Goal: Information Seeking & Learning: Check status

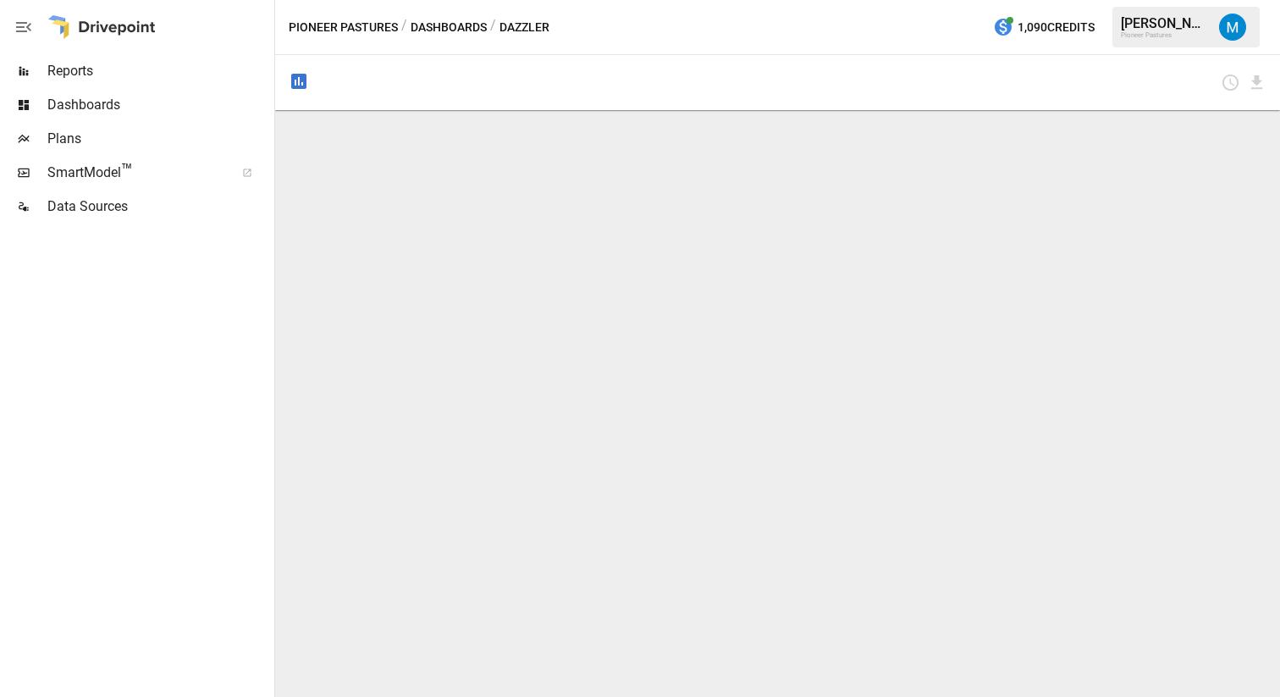
click at [123, 105] on span "Dashboards" at bounding box center [158, 105] width 223 height 20
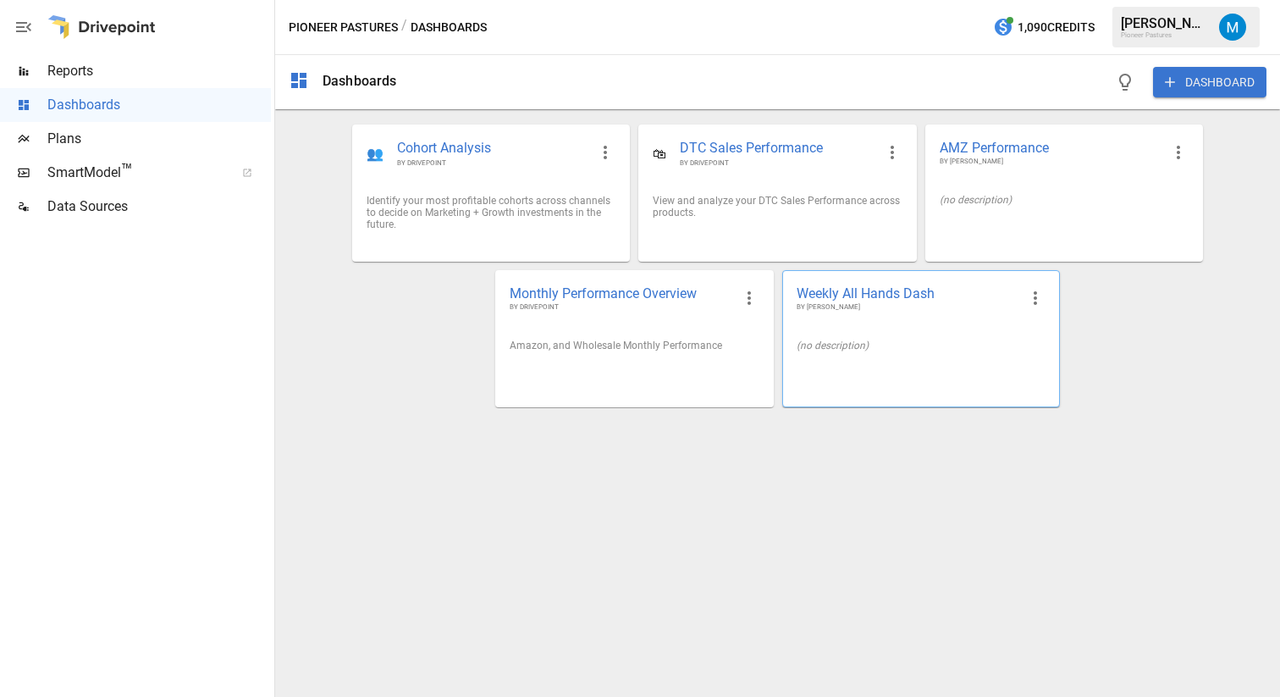
click at [876, 339] on div "(no description)" at bounding box center [921, 345] width 276 height 39
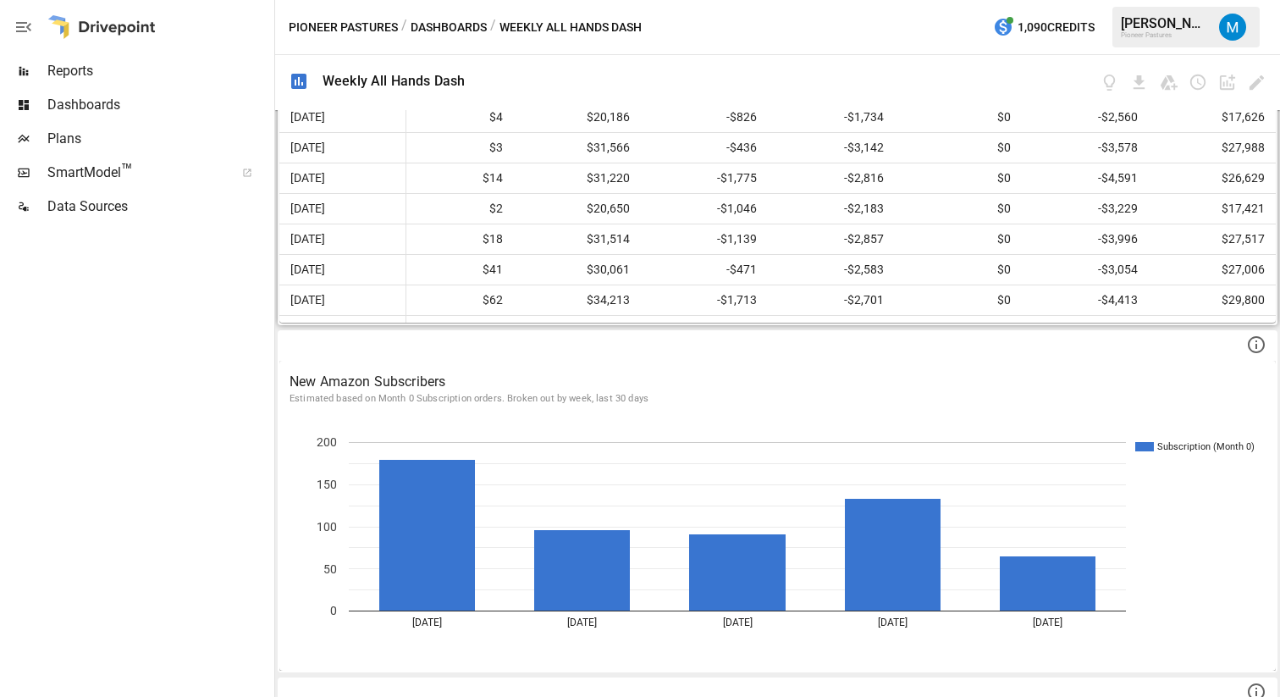
scroll to position [207, 908]
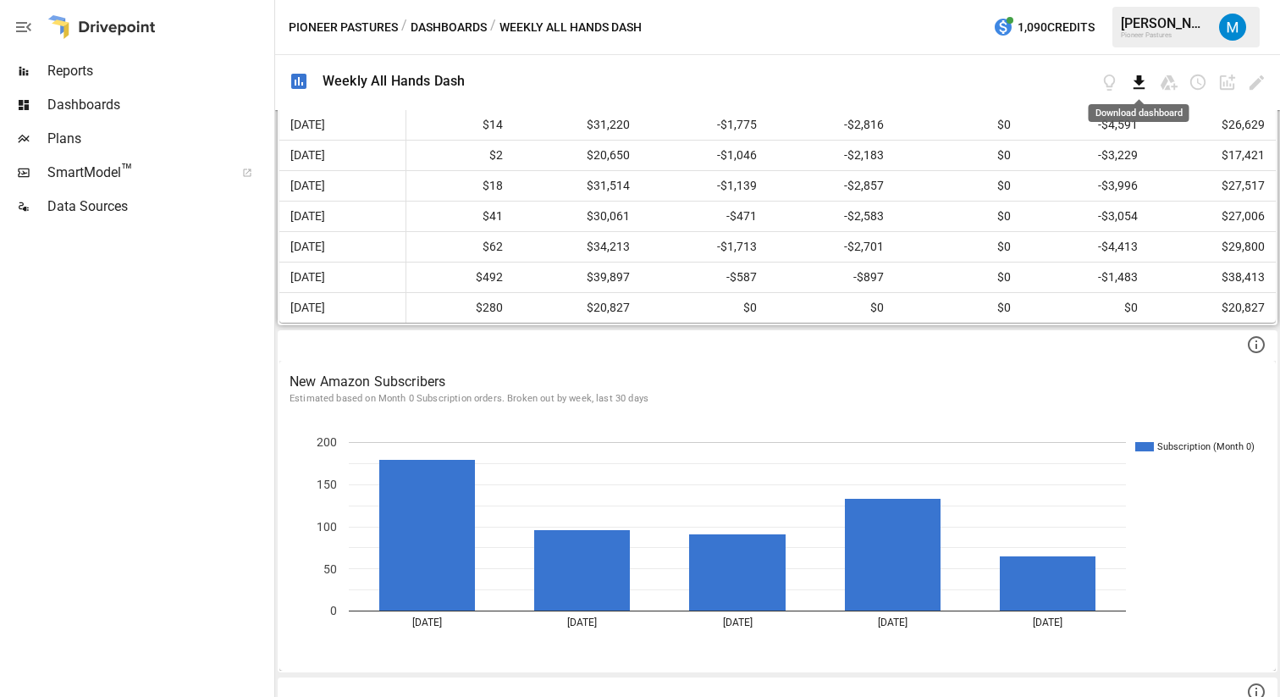
click at [1142, 84] on icon "Download dashboard" at bounding box center [1138, 82] width 19 height 19
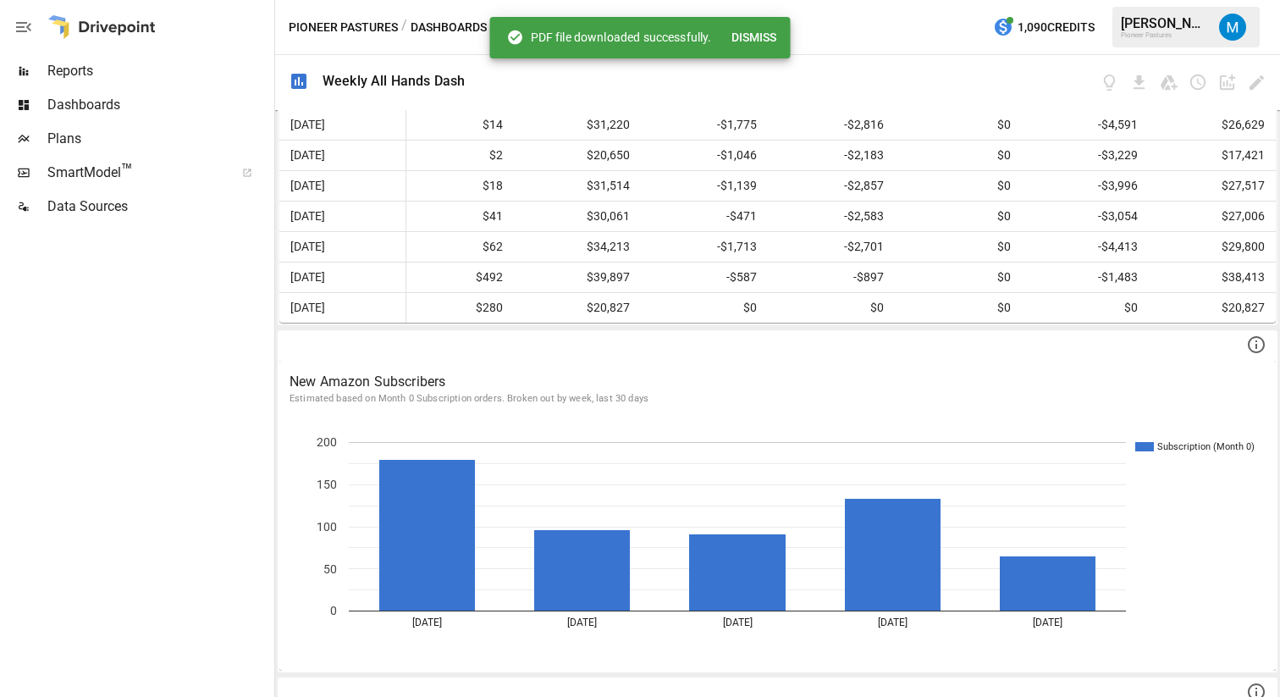
click at [409, 81] on div "Weekly All Hands Dash" at bounding box center [393, 81] width 142 height 16
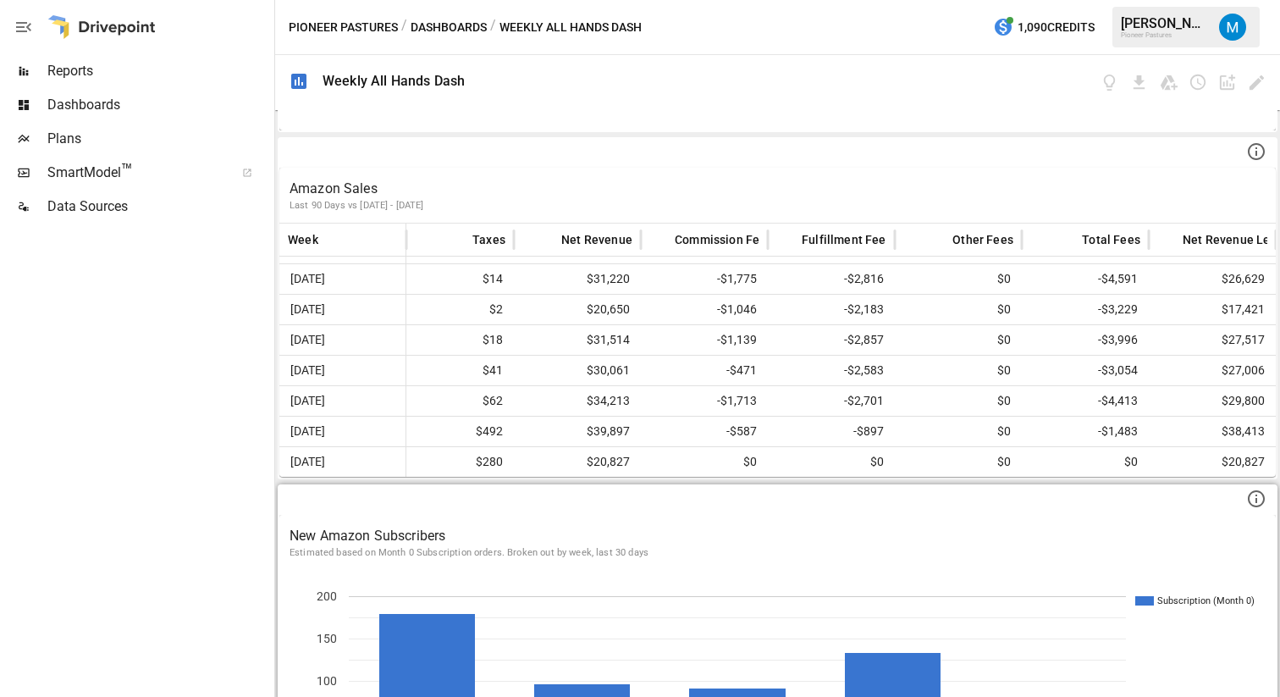
scroll to position [646, 0]
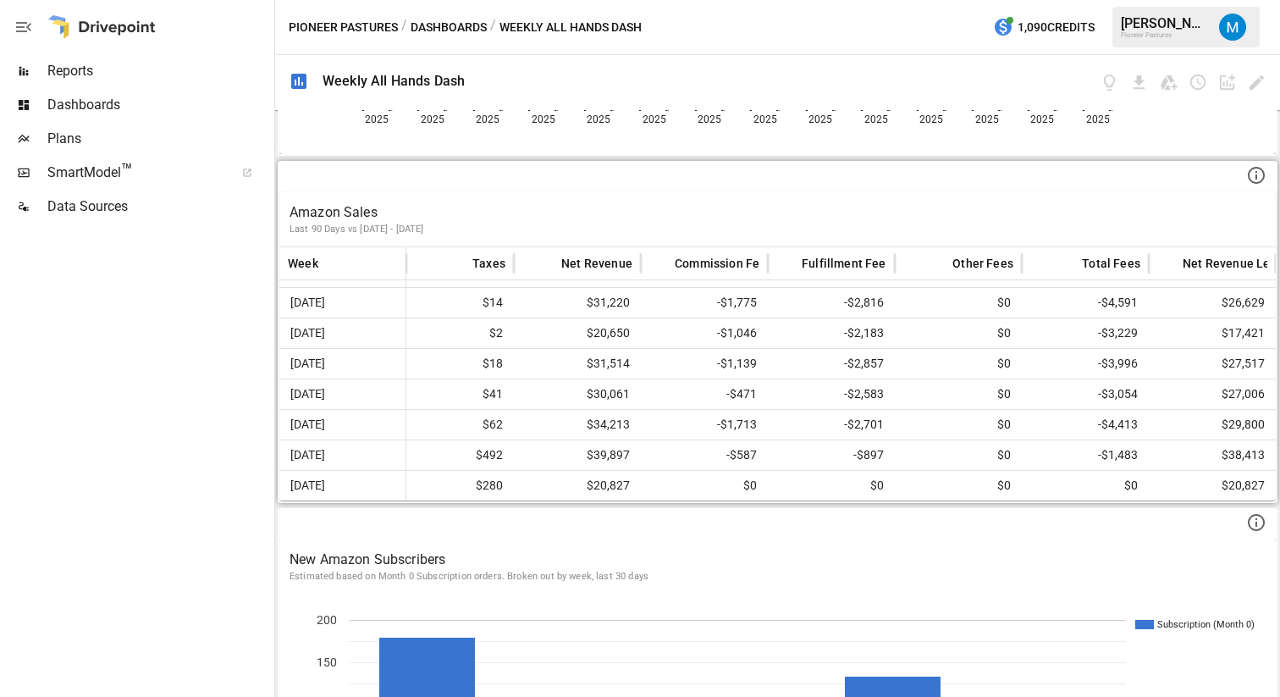
click at [359, 210] on p "Amazon Sales" at bounding box center [777, 212] width 976 height 20
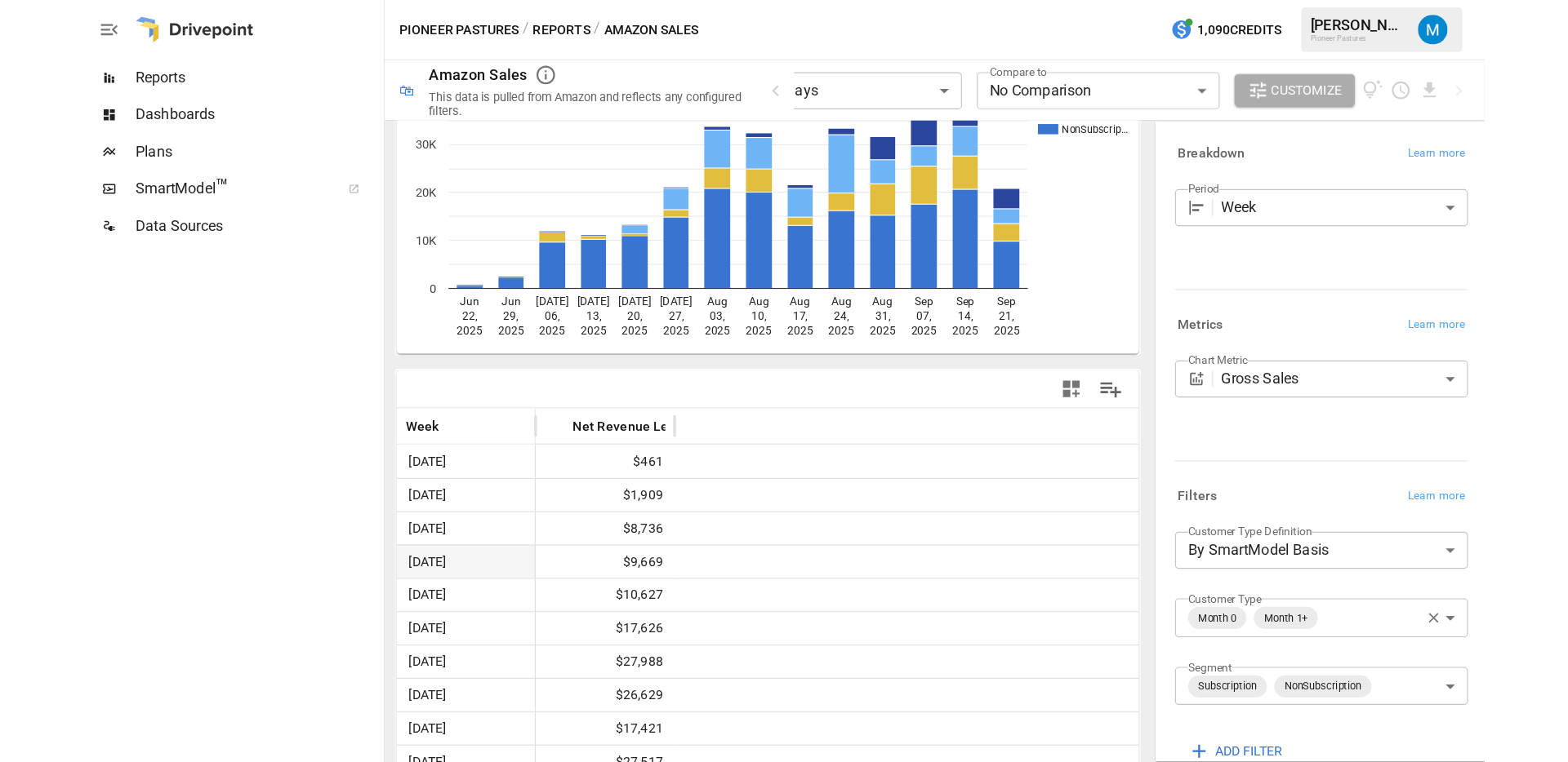
scroll to position [274, 0]
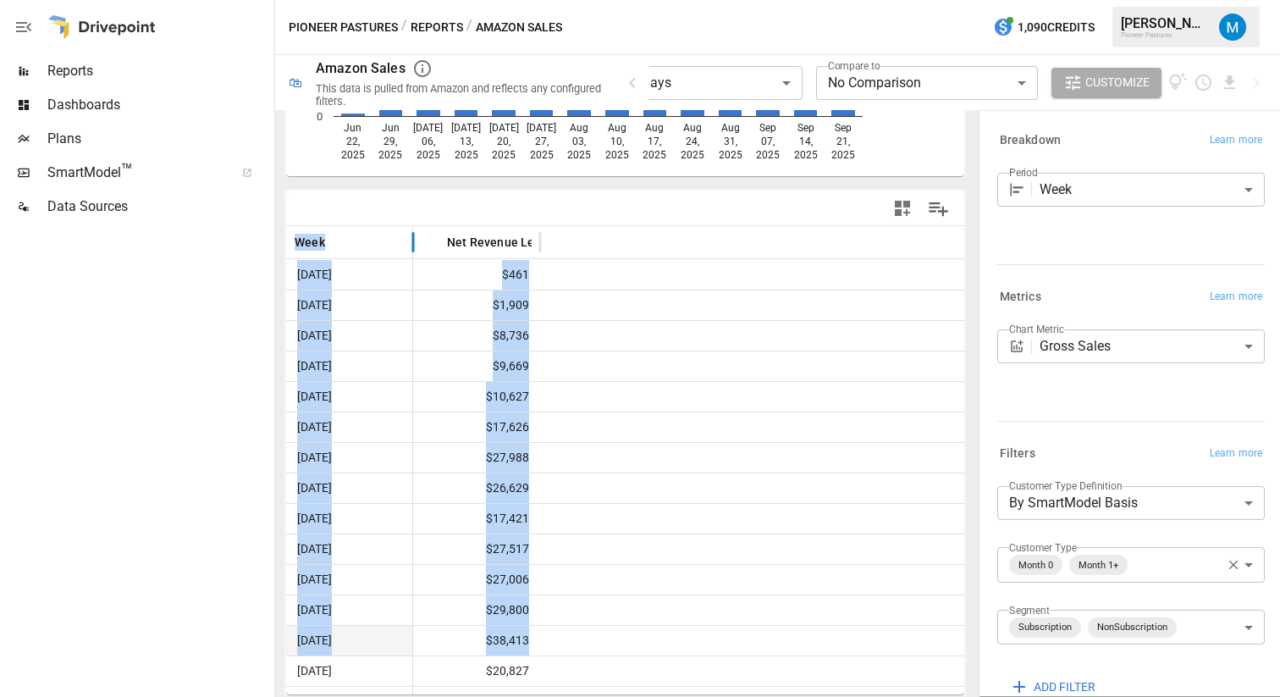
drag, startPoint x: 295, startPoint y: 240, endPoint x: 534, endPoint y: 642, distance: 467.5
click at [534, 642] on div "Week Net Revenue Less Fees [DATE] $461 [DATE] $1,909 [DATE] $8,736 [DATE] $9,66…" at bounding box center [625, 460] width 678 height 468
copy div "Week Net Revenue Less Fees [DATE] $461 [DATE] $1,909 [DATE] $8,736 [DATE] $9,66…"
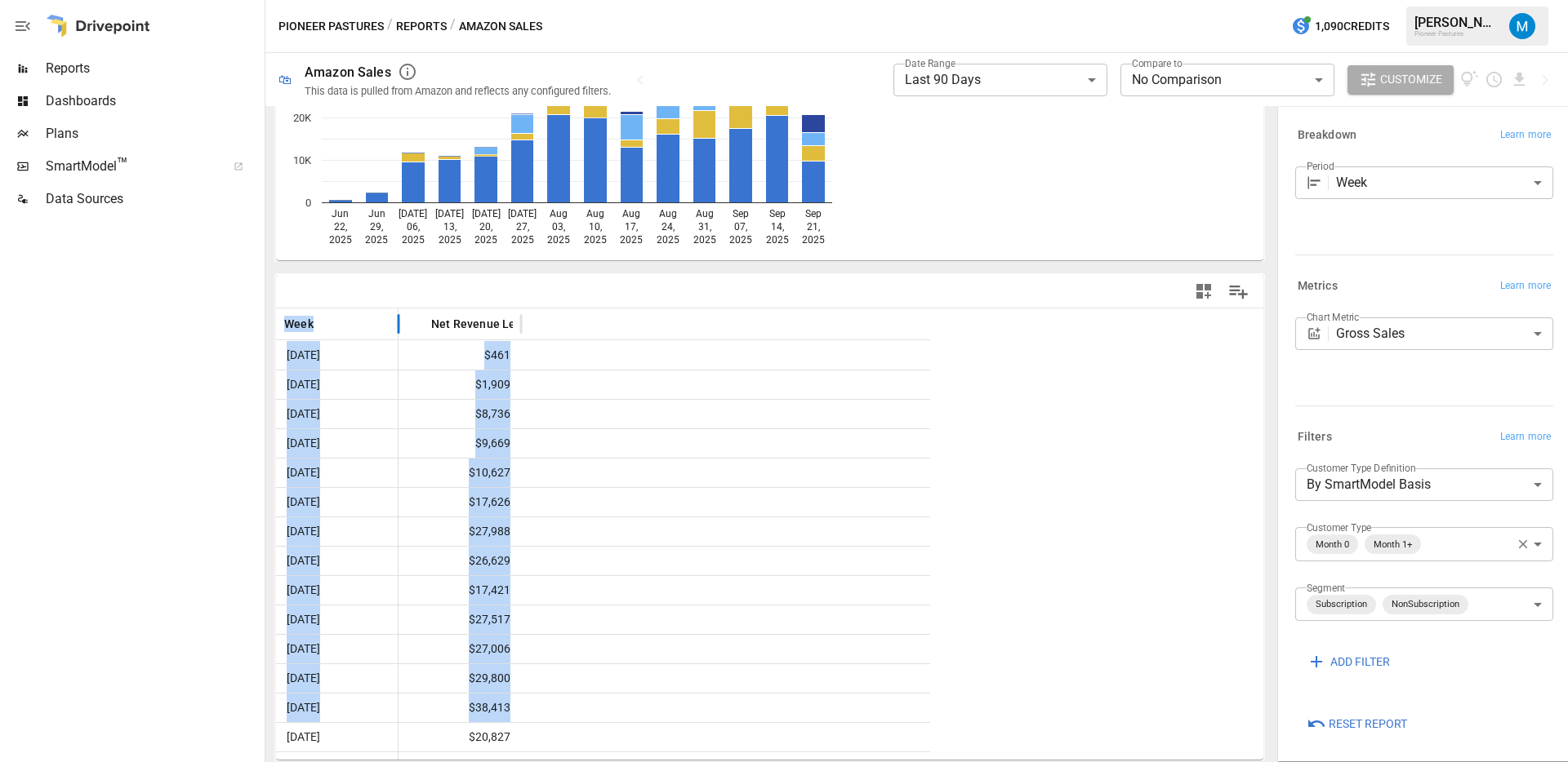
scroll to position [183, 0]
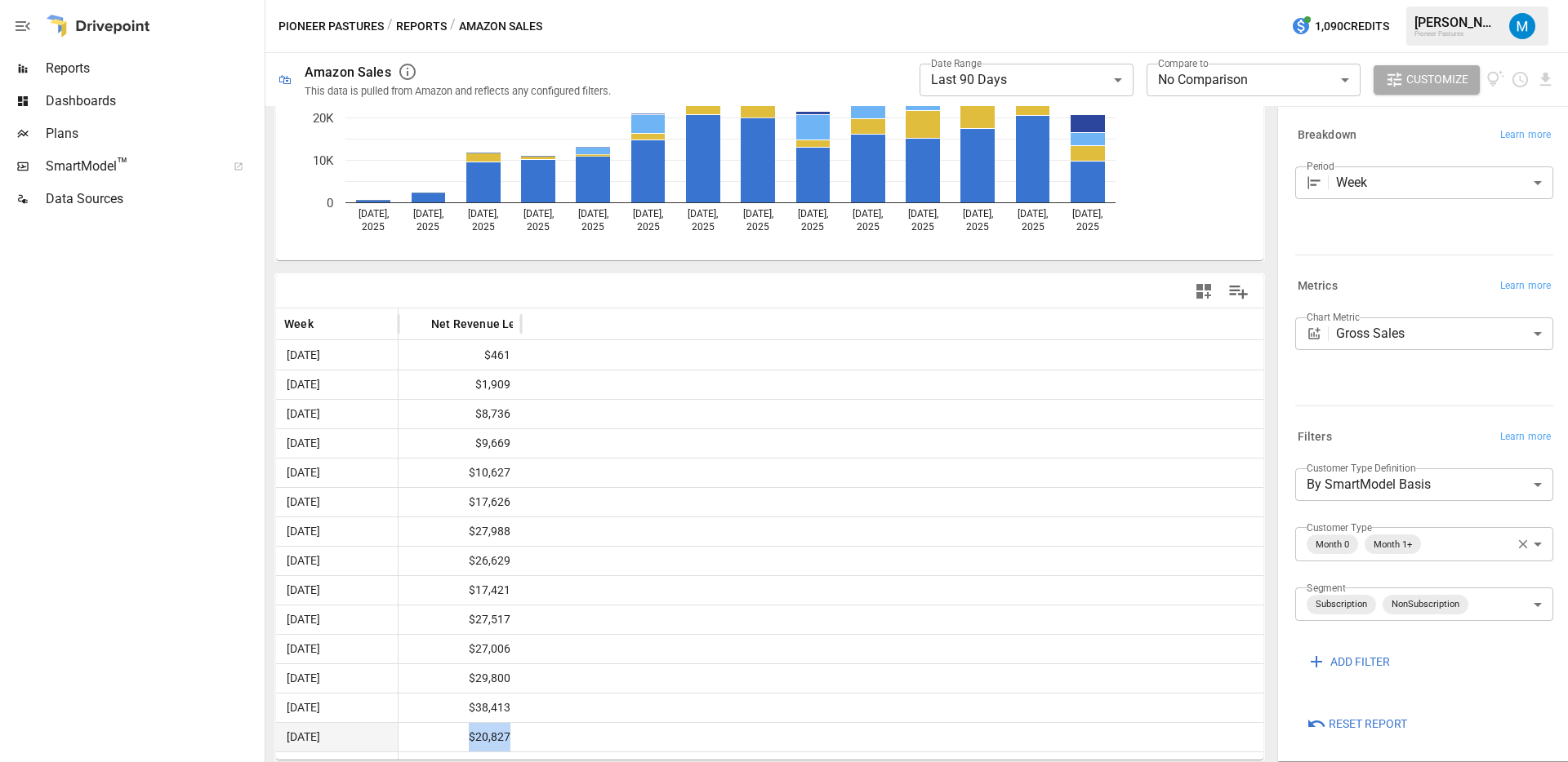
drag, startPoint x: 468, startPoint y: 737, endPoint x: 512, endPoint y: 739, distance: 44.0
click at [512, 671] on span "$20,827" at bounding box center [459, 738] width 106 height 29
copy span "$20,827"
